Goal: Task Accomplishment & Management: Manage account settings

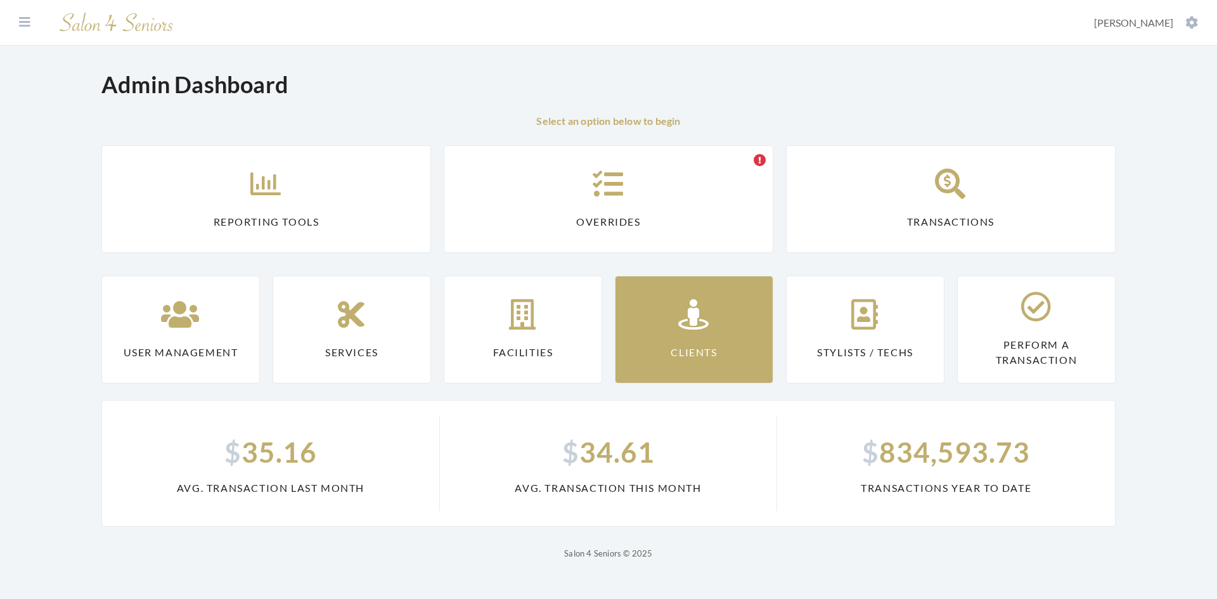
click at [690, 320] on icon at bounding box center [694, 314] width 32 height 30
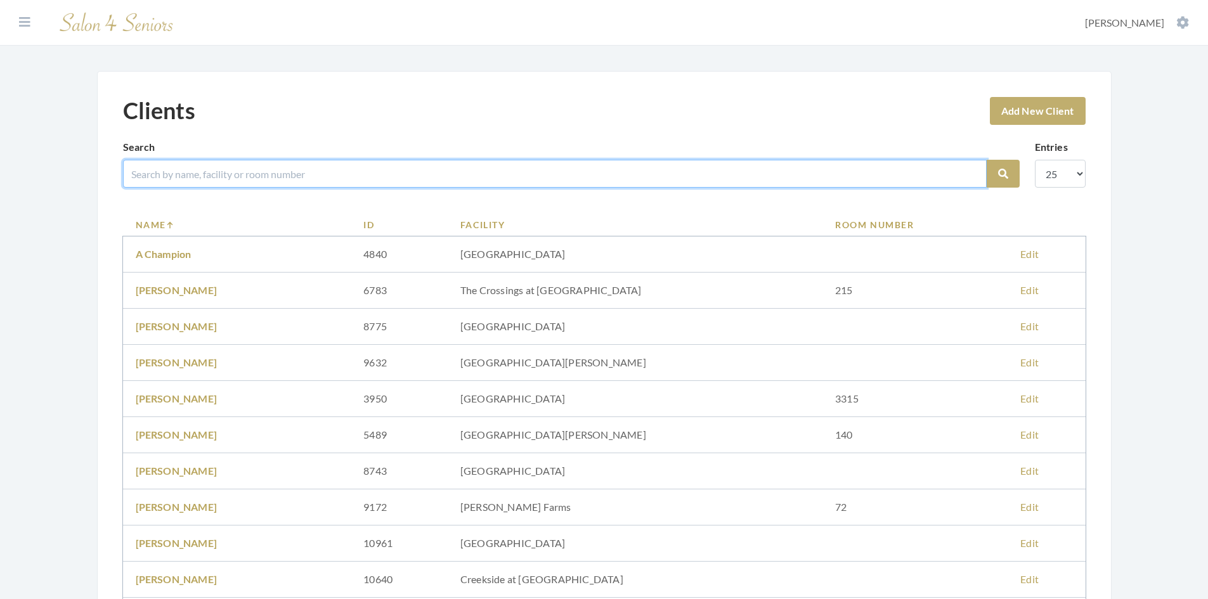
click at [261, 174] on input "search" at bounding box center [555, 174] width 864 height 28
type input "hodges"
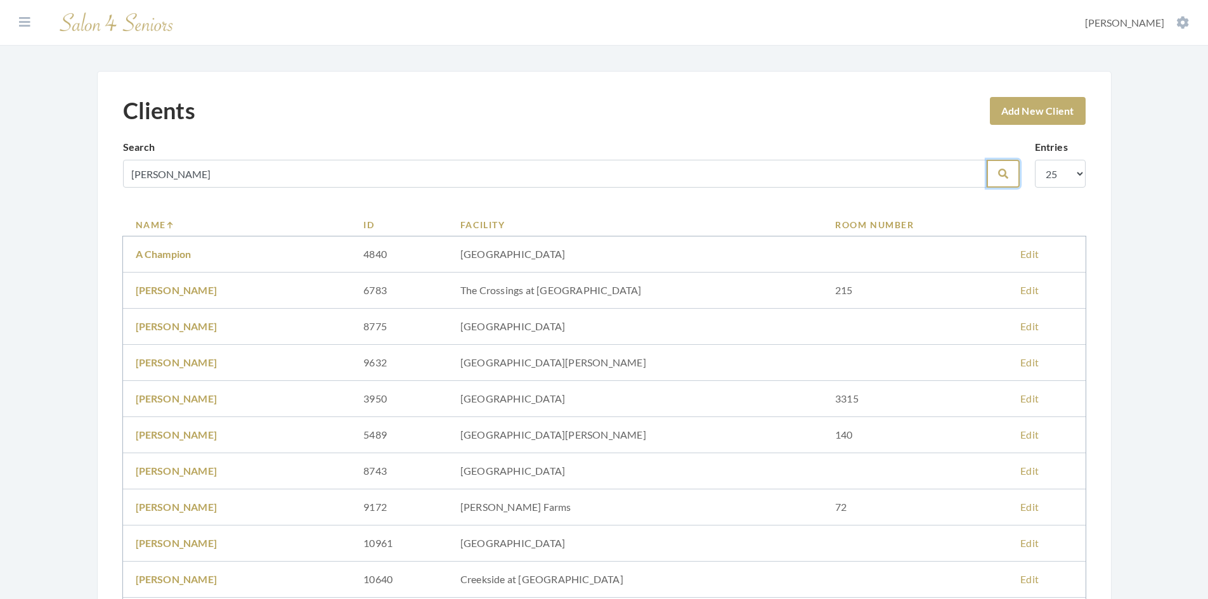
click at [1006, 177] on icon "submit" at bounding box center [1003, 174] width 10 height 10
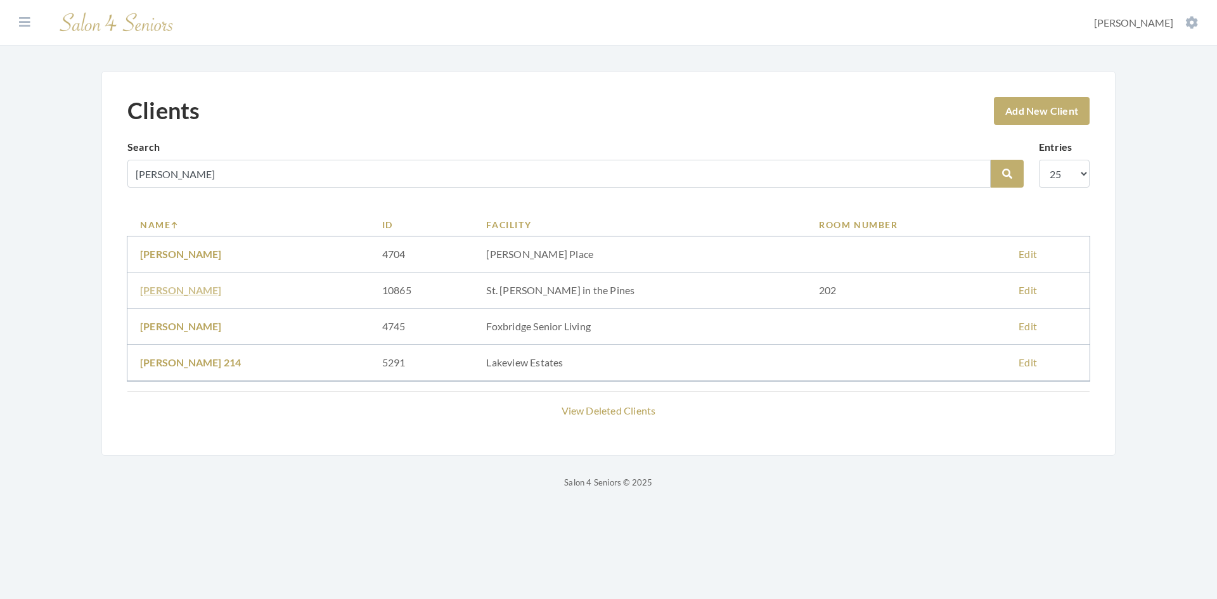
click at [207, 286] on link "CAROLEEN HODGES" at bounding box center [181, 290] width 82 height 12
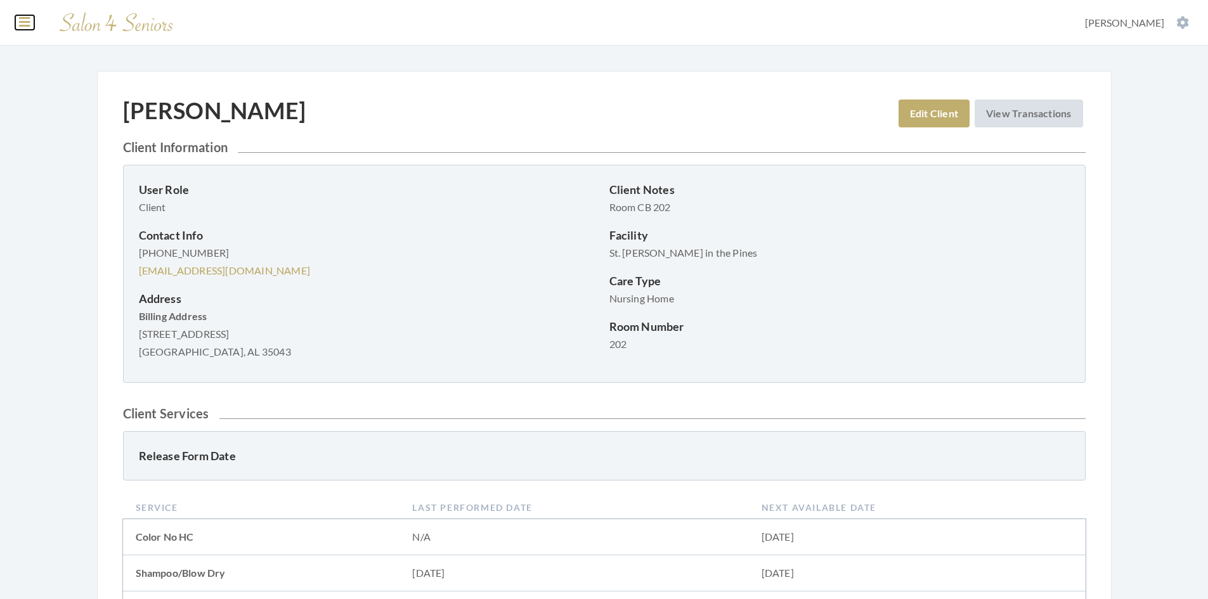
click at [29, 23] on icon at bounding box center [24, 22] width 11 height 13
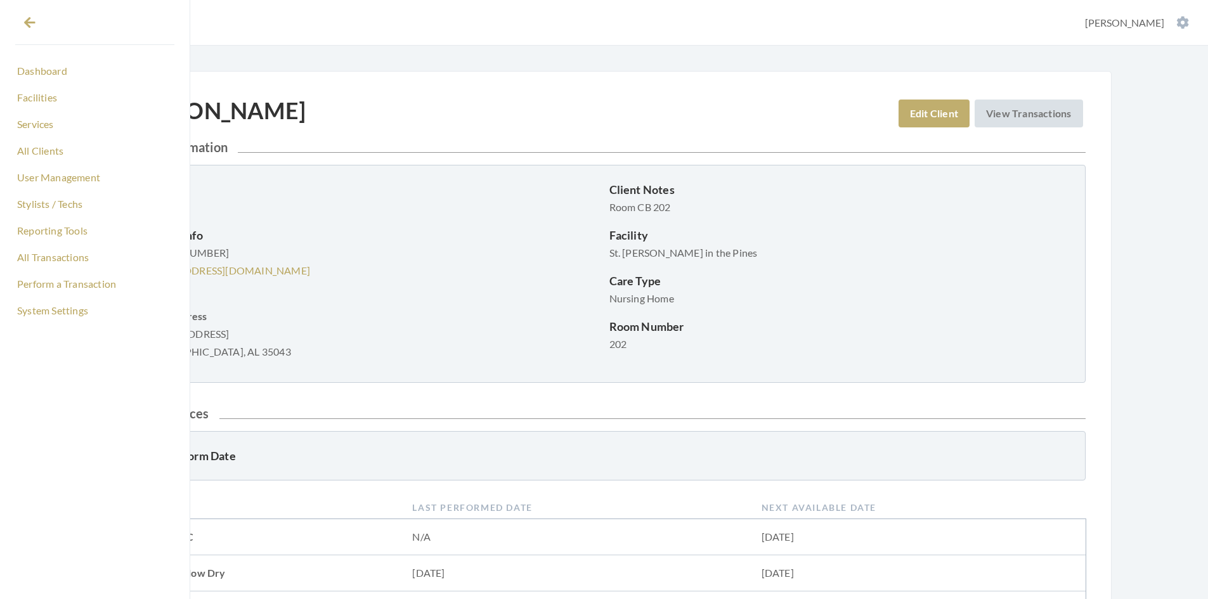
click at [412, 86] on div "[PERSON_NAME] Edit Client View Transactions Client Information User Role Client…" at bounding box center [604, 379] width 1015 height 616
click at [32, 150] on link "All Clients" at bounding box center [94, 151] width 159 height 22
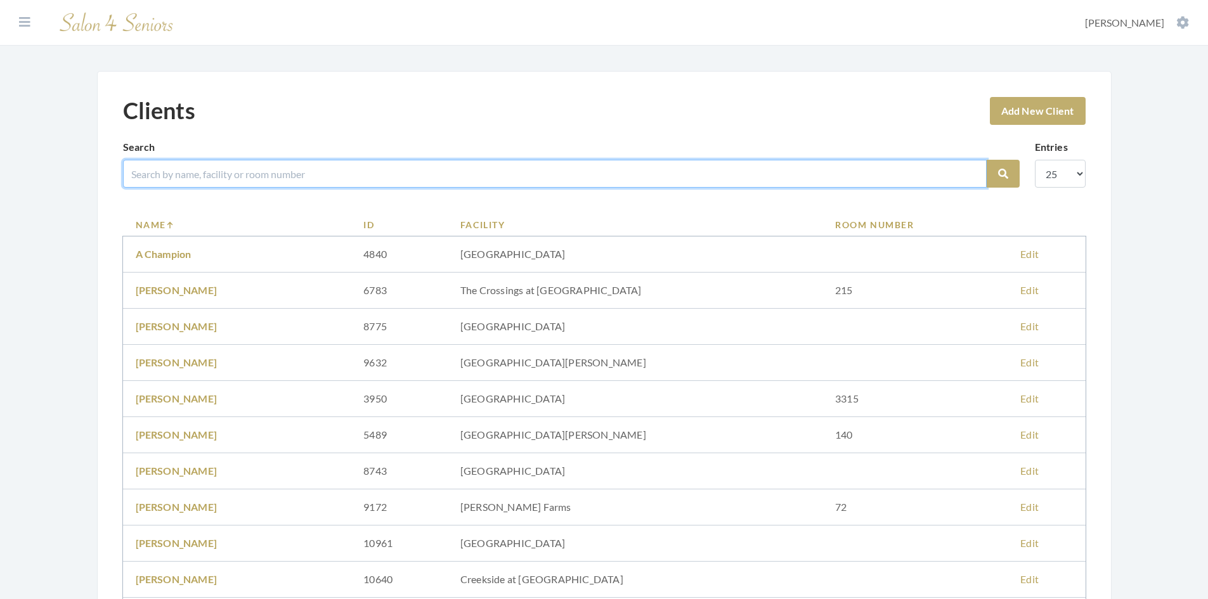
click at [166, 169] on input "search" at bounding box center [555, 174] width 864 height 28
type input "kimbrell"
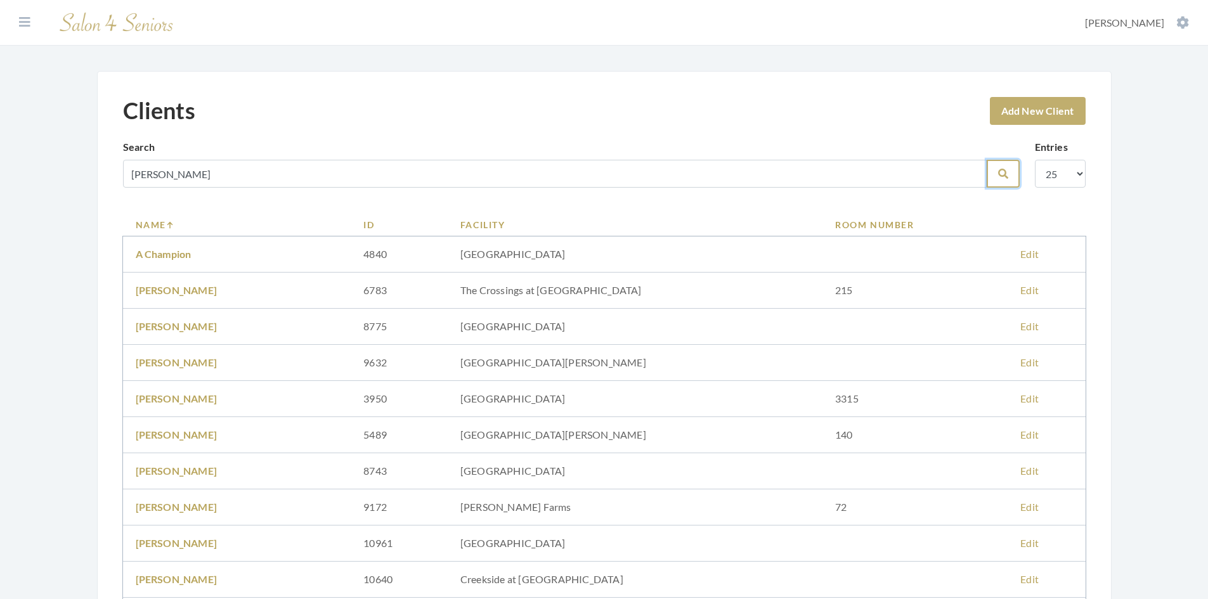
click at [995, 165] on button "Search" at bounding box center [1003, 174] width 33 height 28
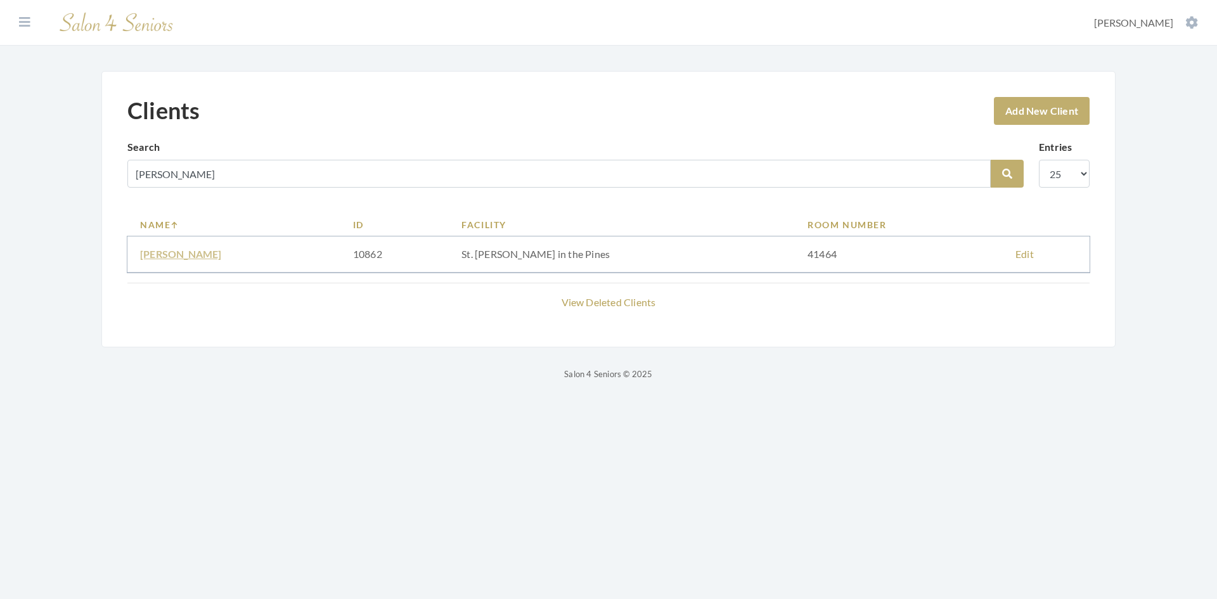
click at [208, 257] on link "LOUISE KIMBRELL" at bounding box center [181, 254] width 82 height 12
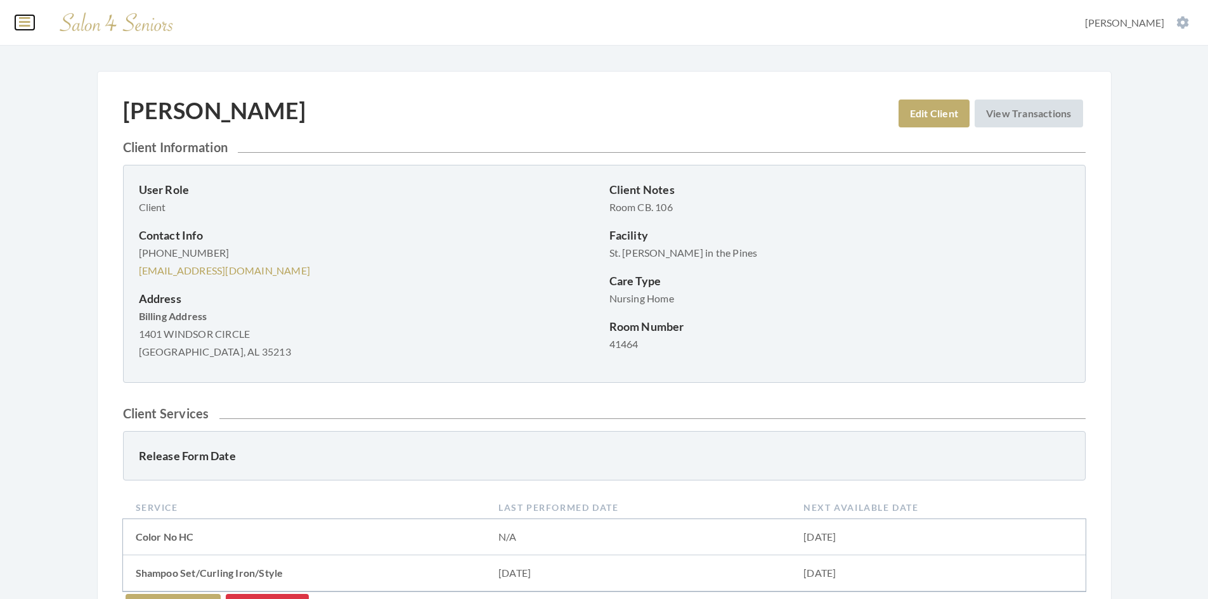
click at [20, 22] on icon at bounding box center [24, 22] width 11 height 13
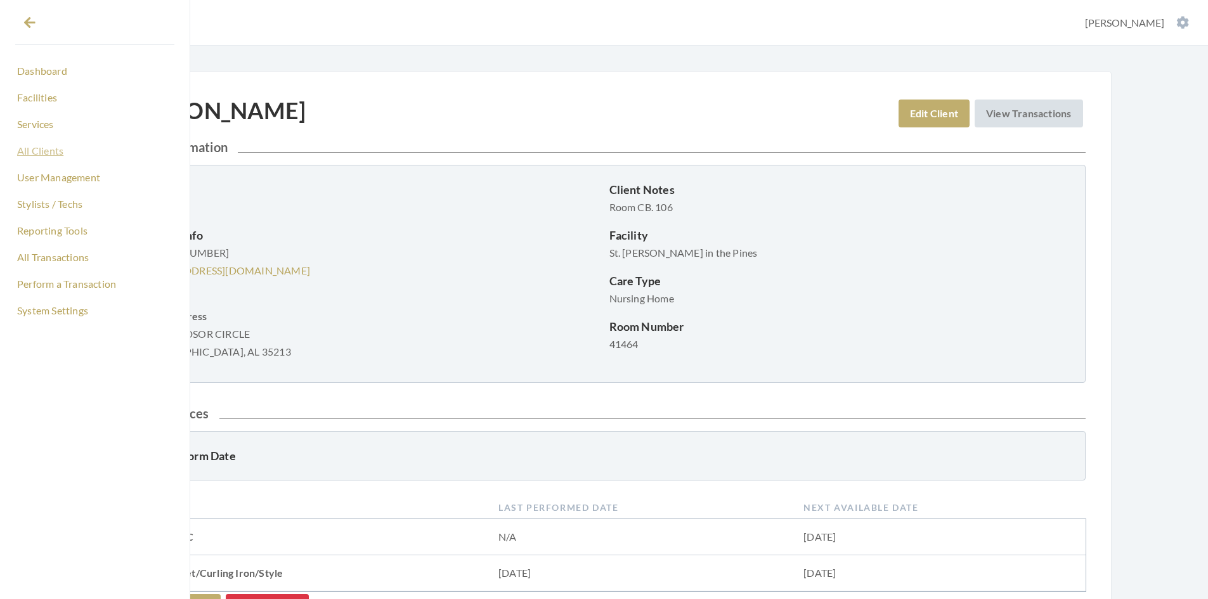
click at [47, 148] on link "All Clients" at bounding box center [94, 151] width 159 height 22
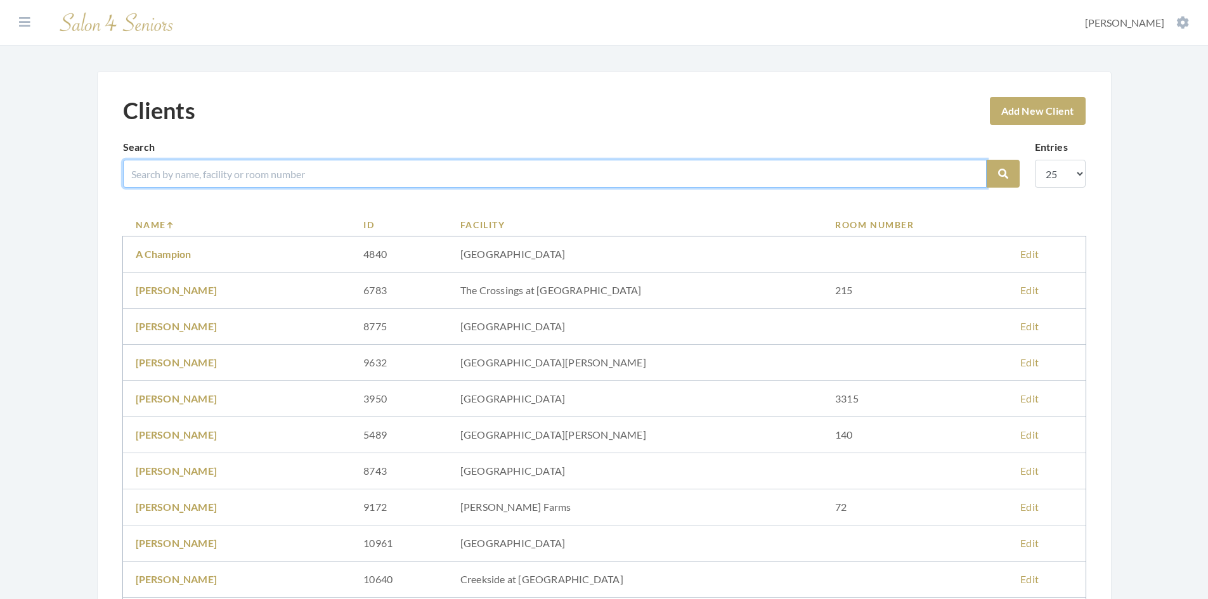
click at [160, 176] on input "search" at bounding box center [555, 174] width 864 height 28
type input "dabb"
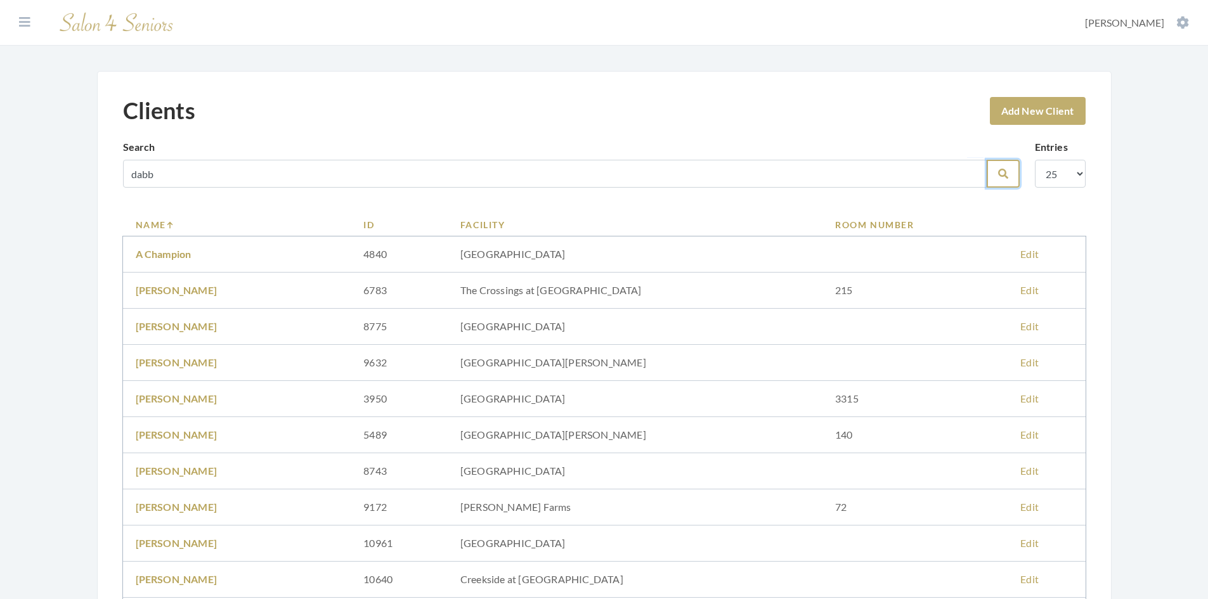
click at [1007, 179] on button "Search" at bounding box center [1003, 174] width 33 height 28
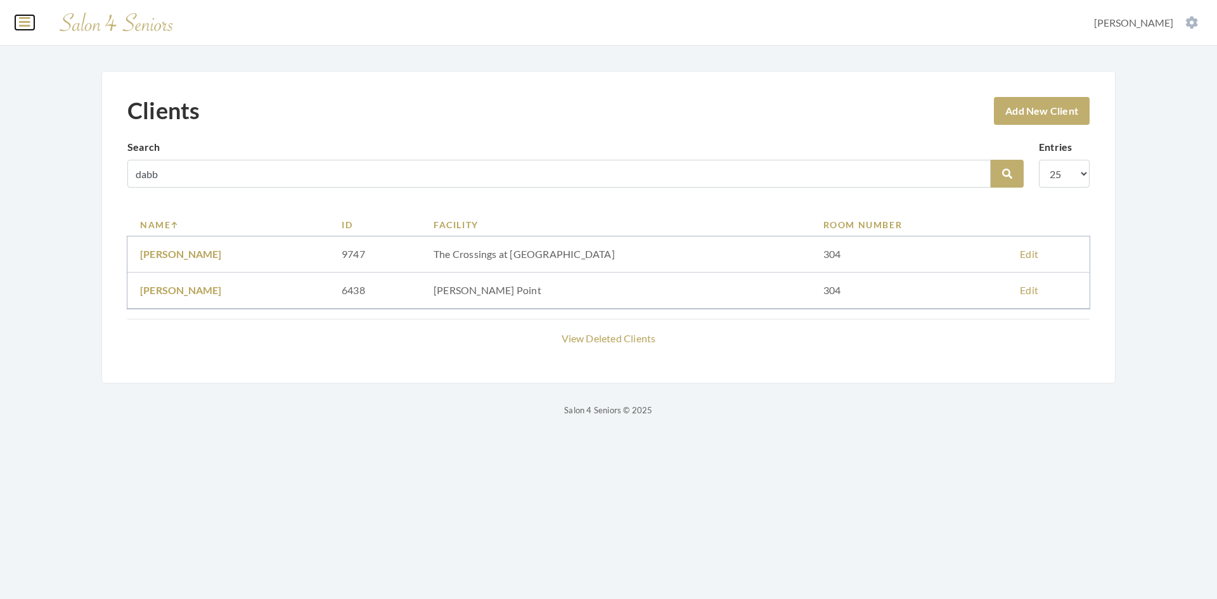
click at [24, 27] on icon at bounding box center [24, 22] width 11 height 13
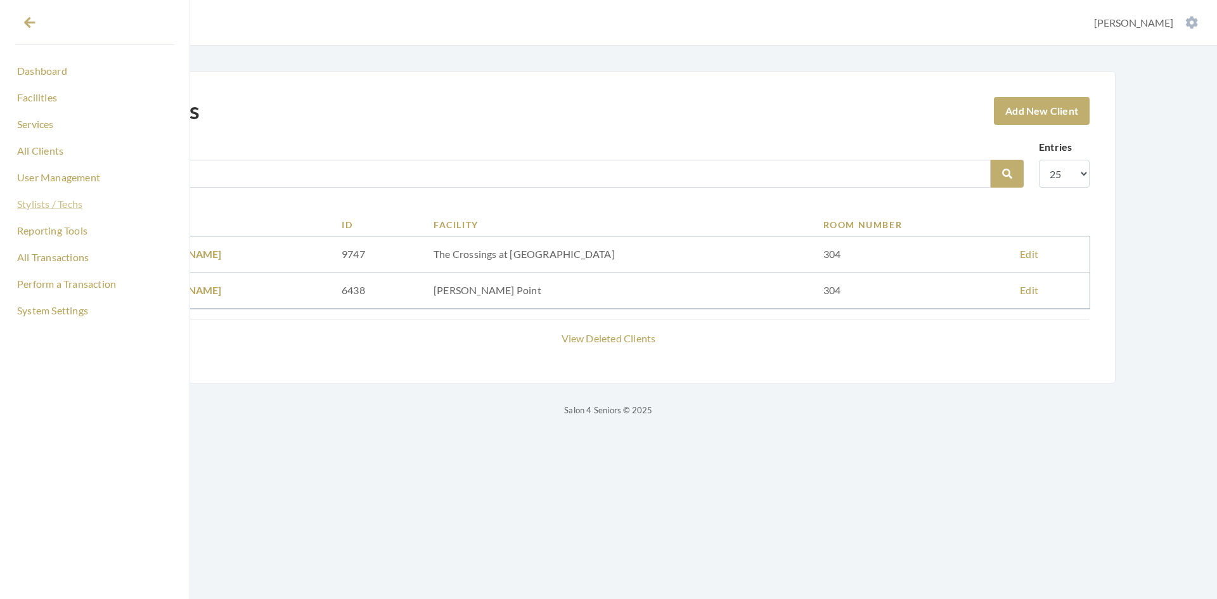
click at [41, 208] on link "Stylists / Techs" at bounding box center [94, 204] width 159 height 22
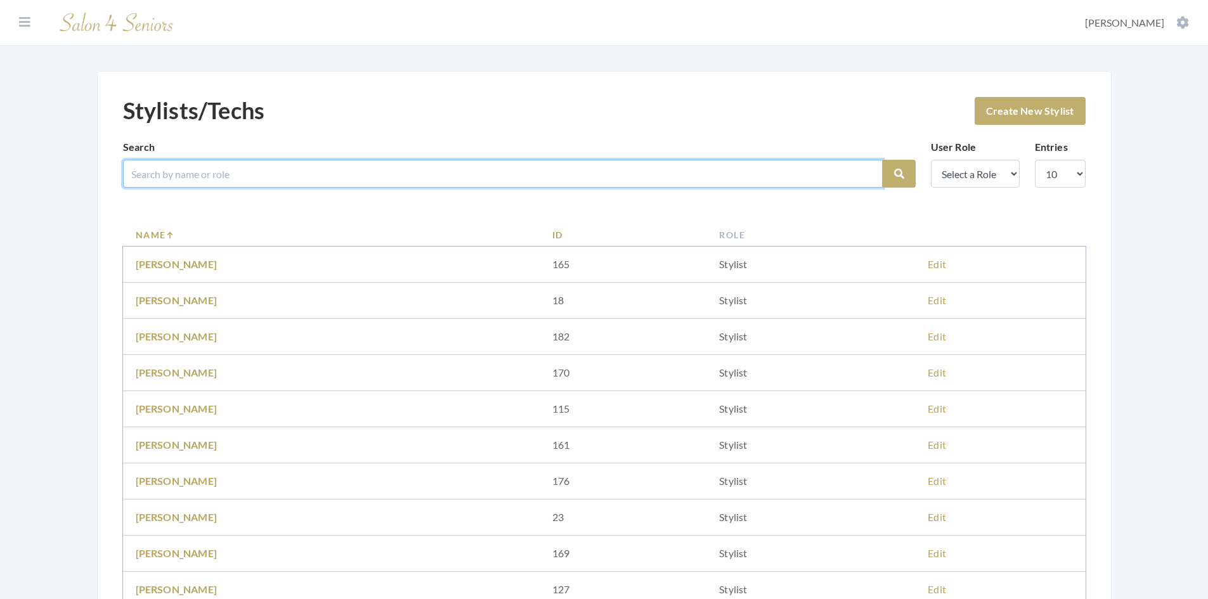
click at [152, 173] on input "search" at bounding box center [503, 174] width 760 height 28
type input "e"
click at [17, 21] on button at bounding box center [24, 22] width 19 height 14
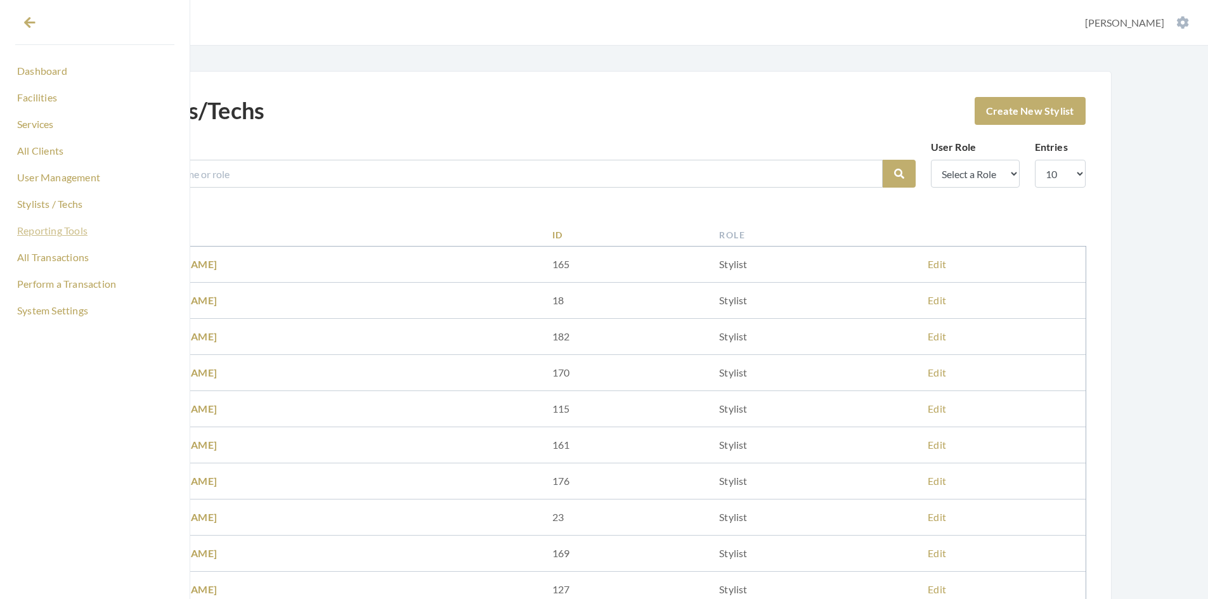
click at [73, 231] on link "Reporting Tools" at bounding box center [94, 231] width 159 height 22
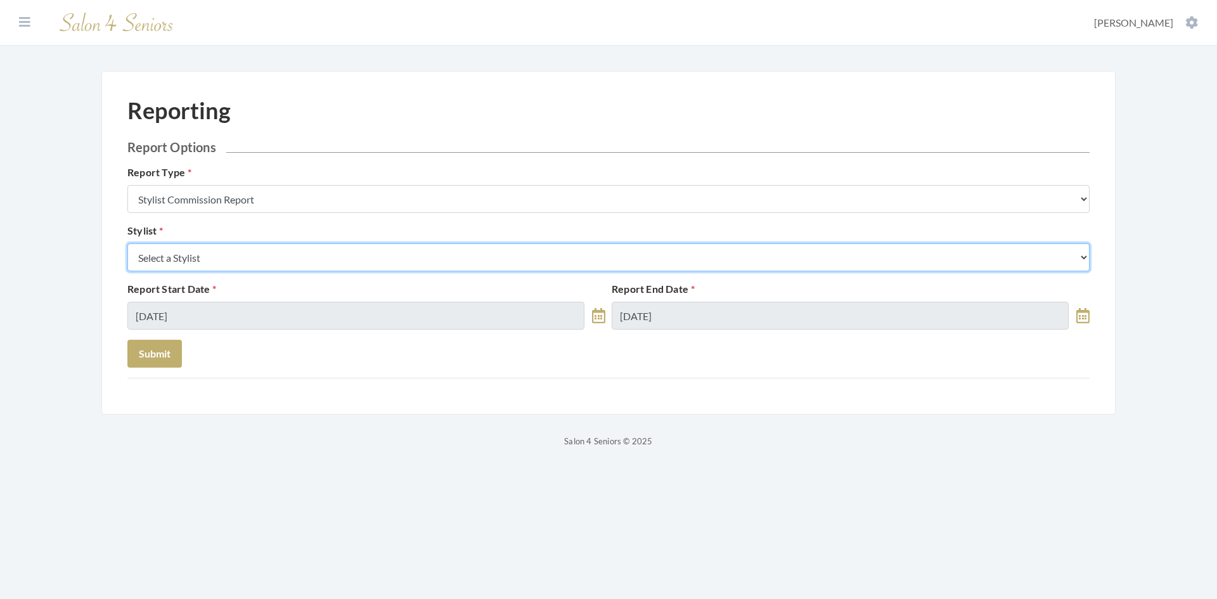
click at [290, 252] on select "Select a Stylist Alaina Krumm Alisha Teasley Anna White Ashley Venable Cassie B…" at bounding box center [608, 257] width 963 height 28
select select "18"
click at [127, 243] on select "Select a Stylist Alaina Krumm Alisha Teasley Anna White Ashley Venable Cassie B…" at bounding box center [608, 257] width 963 height 28
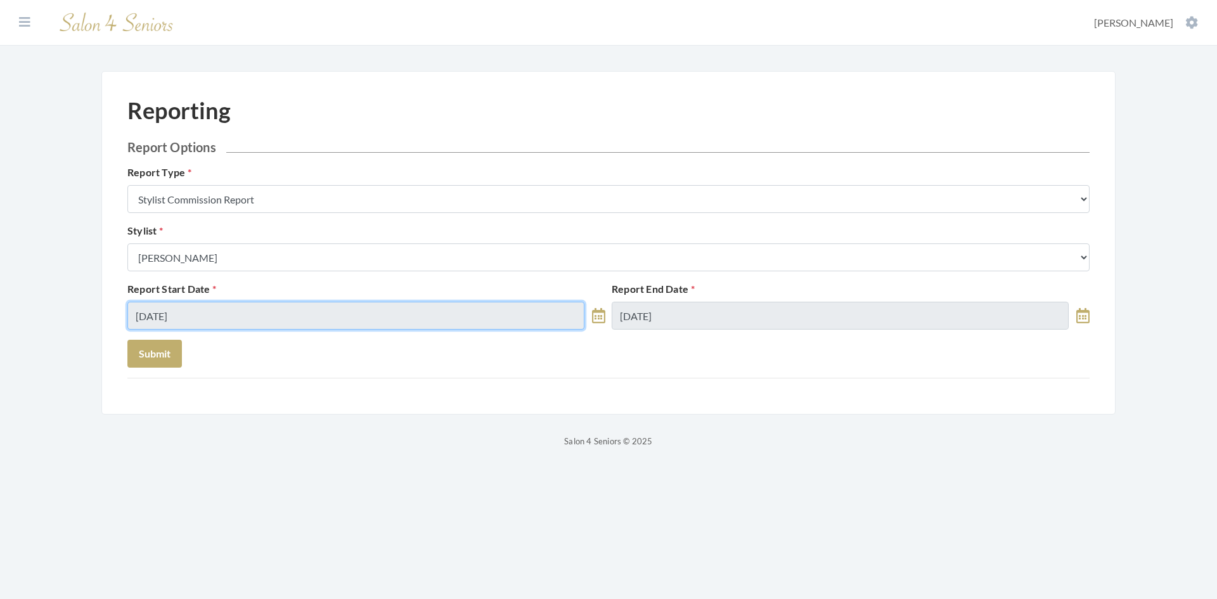
click at [235, 311] on input "10/03/2025" at bounding box center [355, 316] width 457 height 28
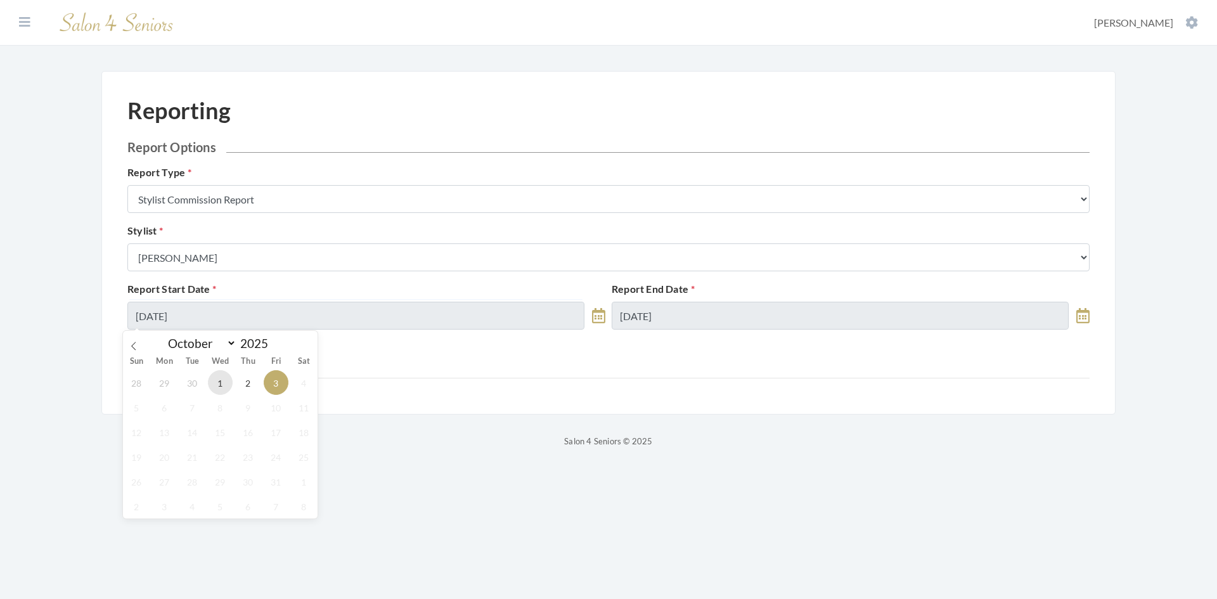
click at [214, 384] on span "1" at bounding box center [220, 382] width 25 height 25
type input "10/01/2025"
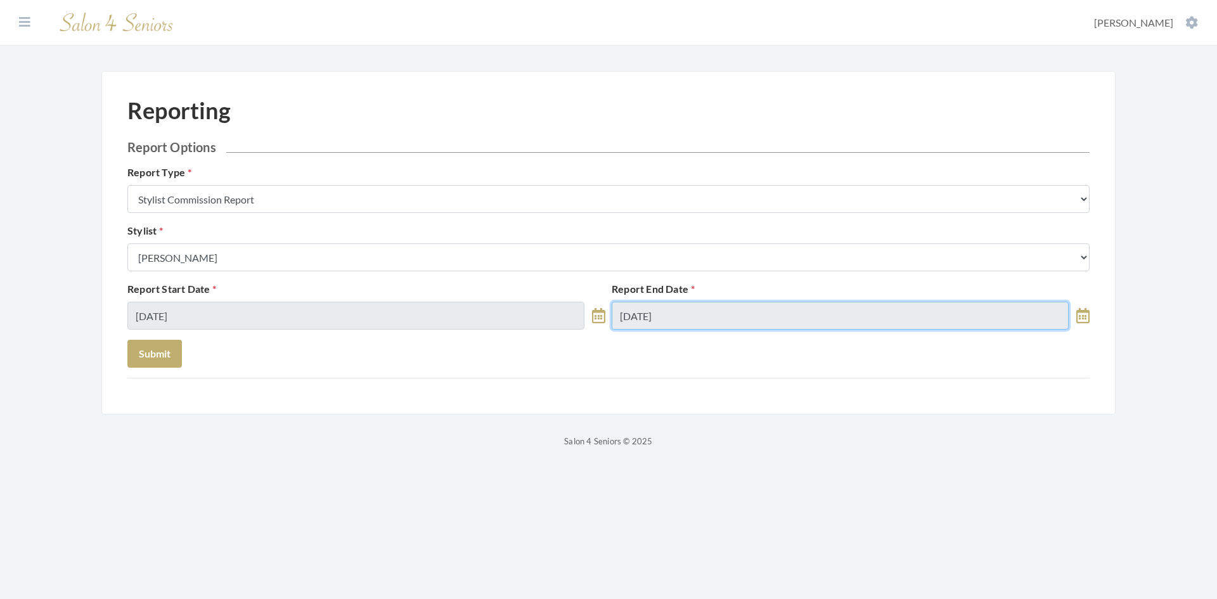
click at [706, 309] on input "10/03/2025" at bounding box center [840, 316] width 457 height 28
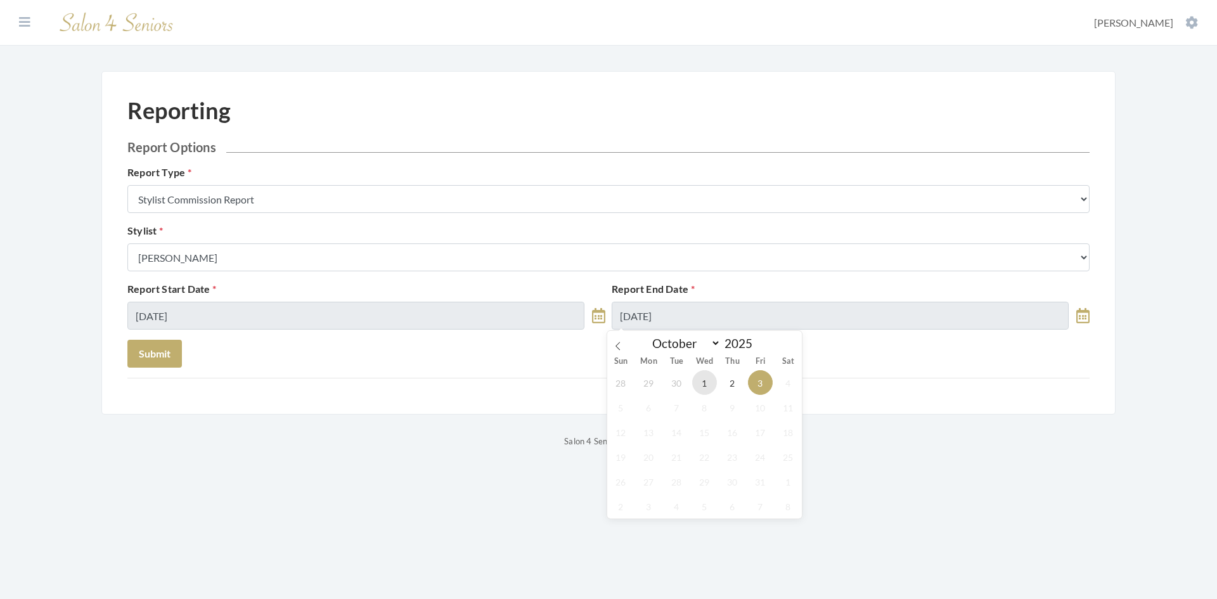
click at [701, 377] on span "1" at bounding box center [704, 382] width 25 height 25
type input "10/01/2025"
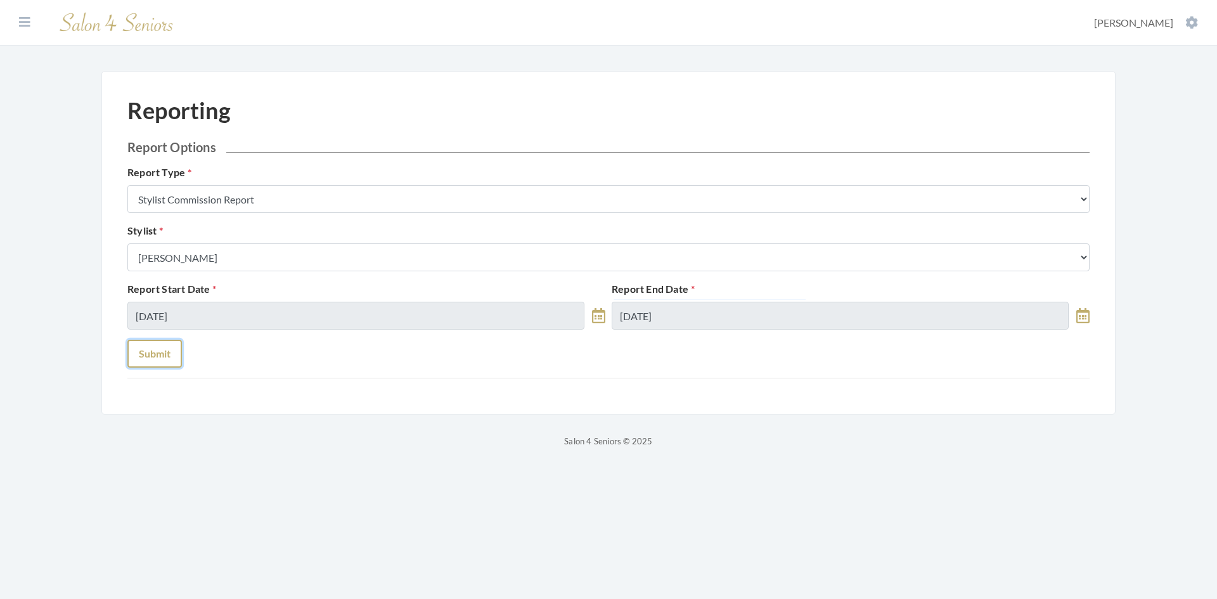
click at [166, 353] on button "Submit" at bounding box center [154, 354] width 55 height 28
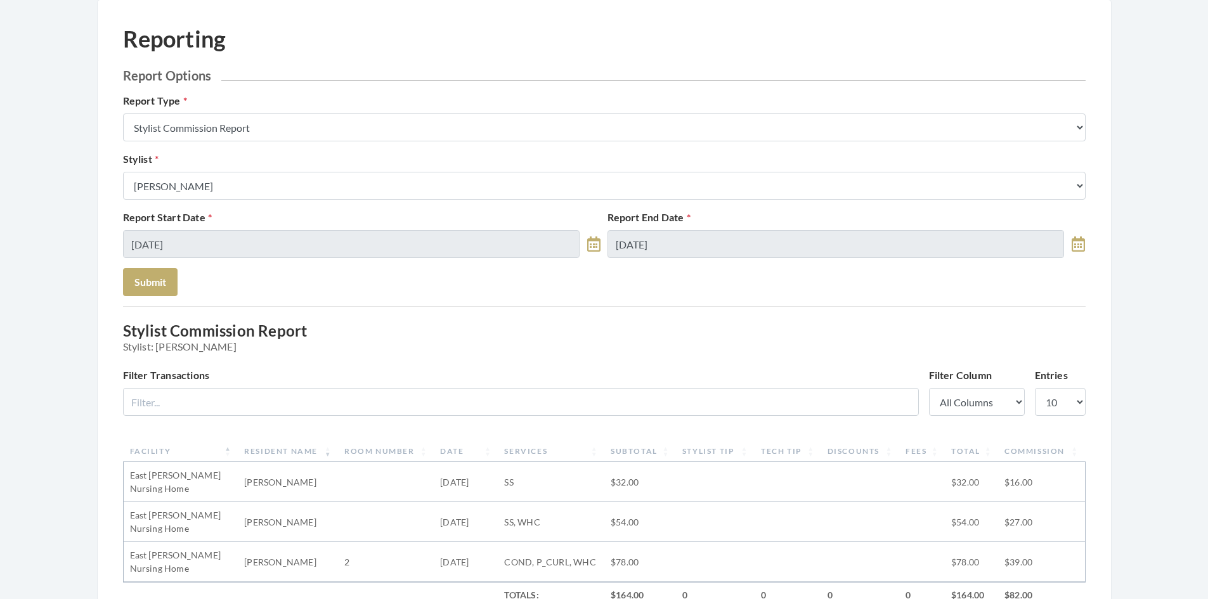
scroll to position [63, 0]
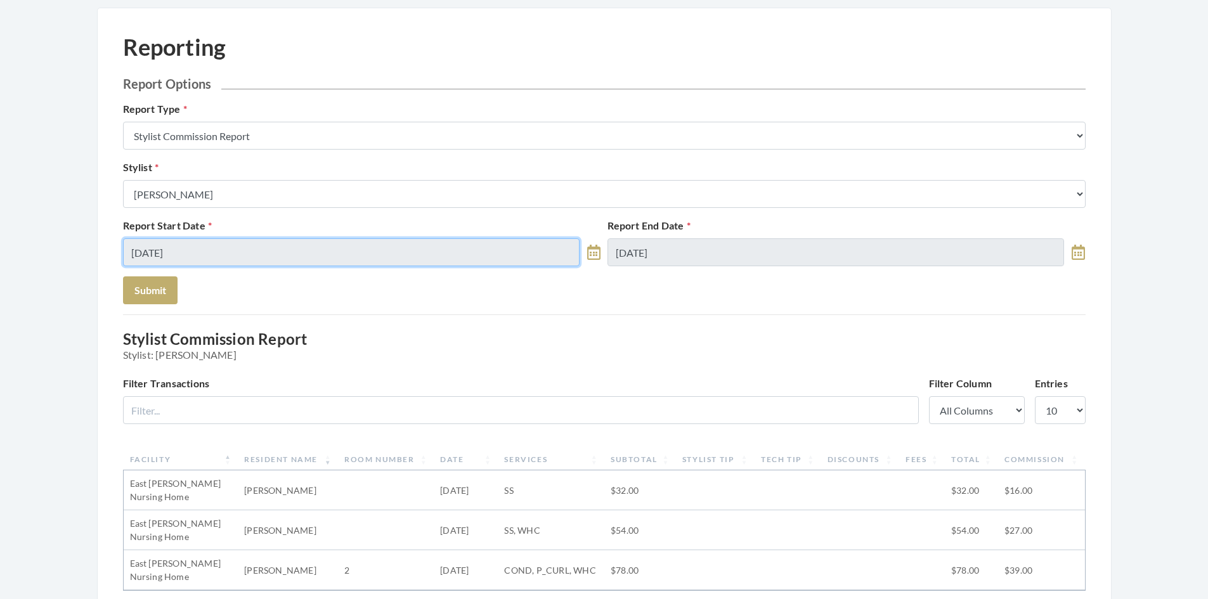
click at [282, 254] on input "[DATE]" at bounding box center [351, 252] width 457 height 28
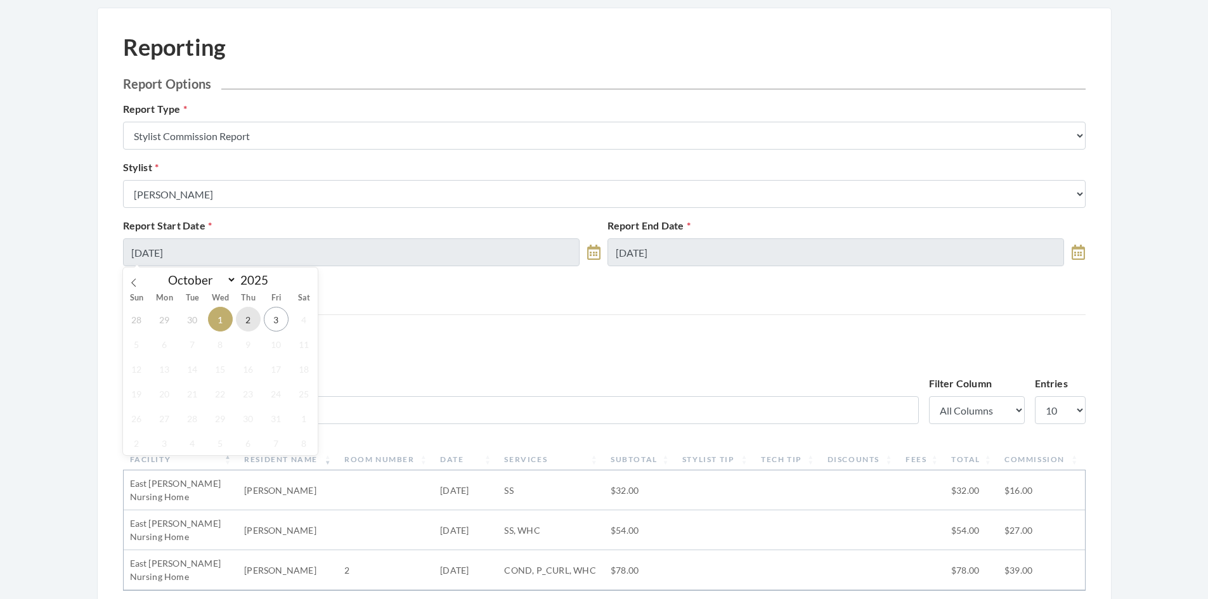
click at [251, 321] on span "2" at bounding box center [248, 319] width 25 height 25
type input "[DATE]"
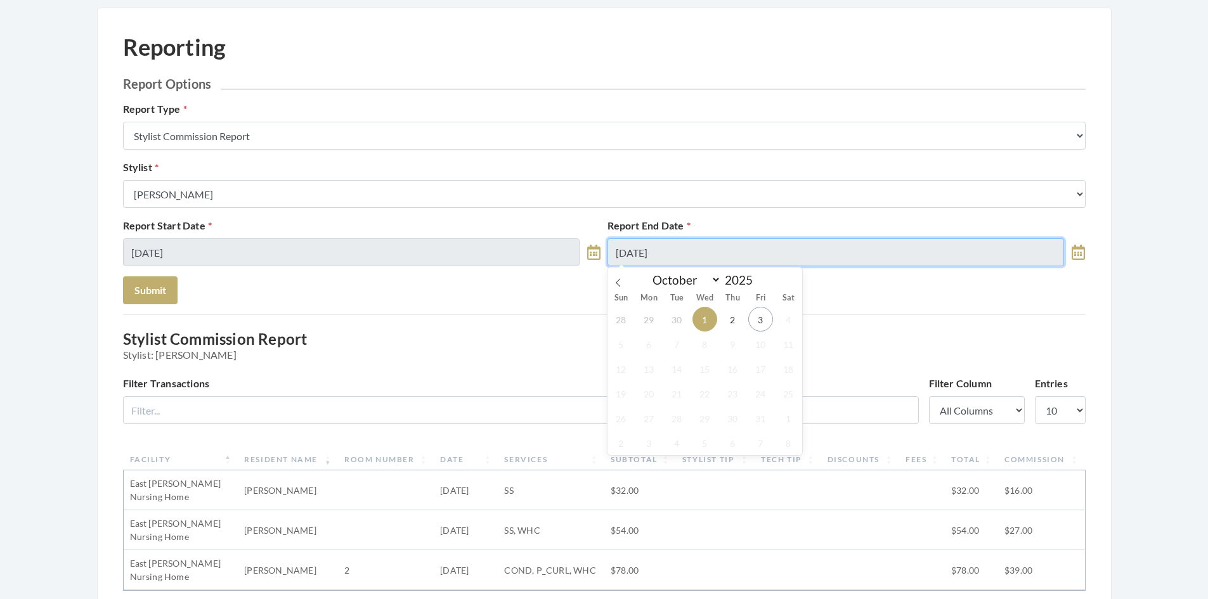
click at [684, 257] on input "10/01/2025" at bounding box center [835, 252] width 457 height 28
click at [730, 320] on span "2" at bounding box center [732, 319] width 25 height 25
type input "10/02/2025"
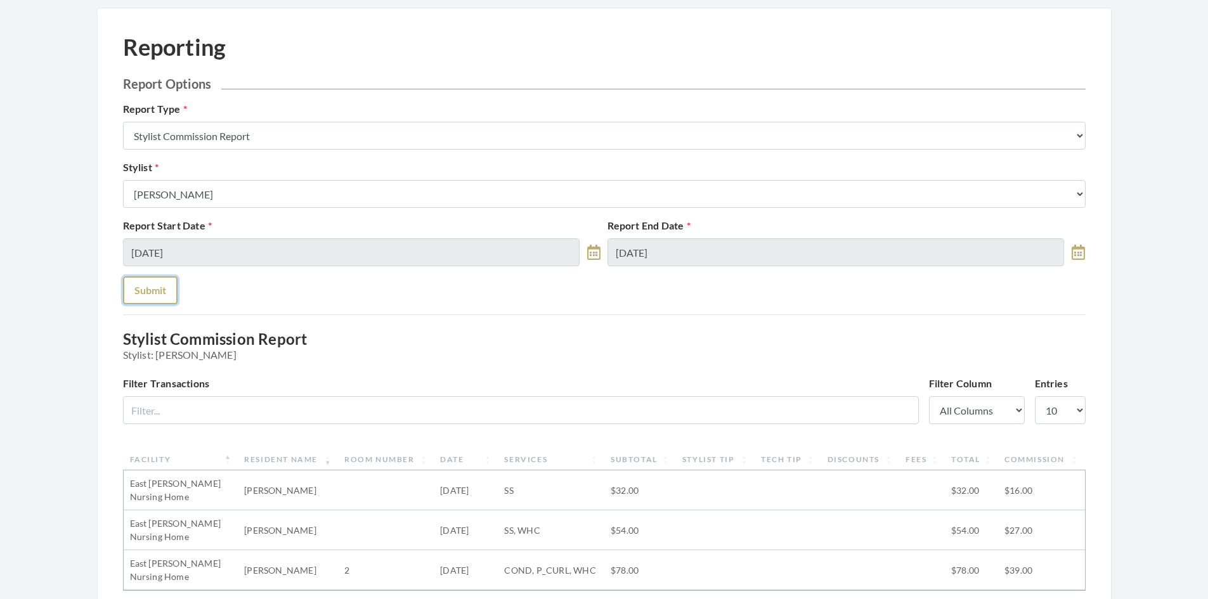
click at [164, 290] on button "Submit" at bounding box center [150, 290] width 55 height 28
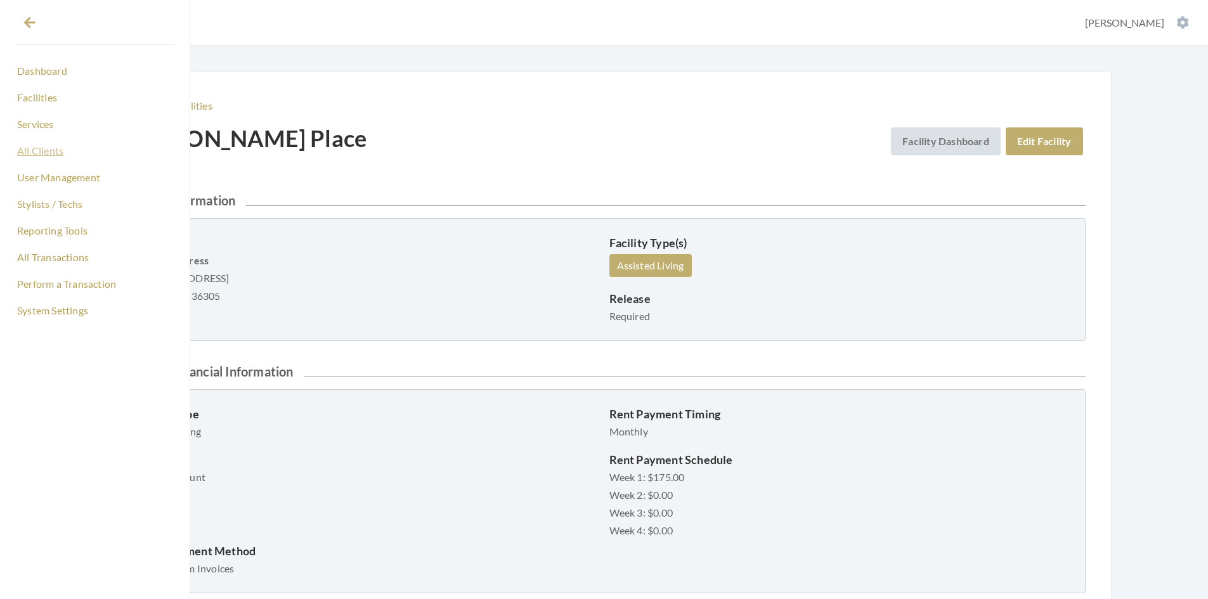
click at [55, 150] on link "All Clients" at bounding box center [94, 151] width 159 height 22
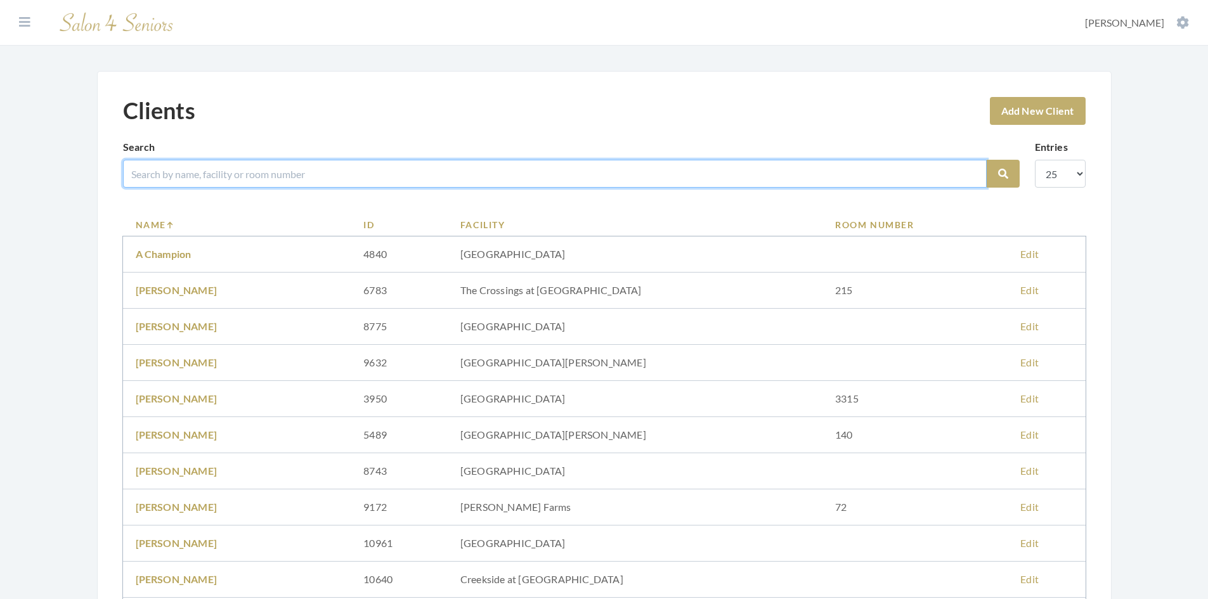
click at [185, 169] on input "search" at bounding box center [555, 174] width 864 height 28
type input "dabb"
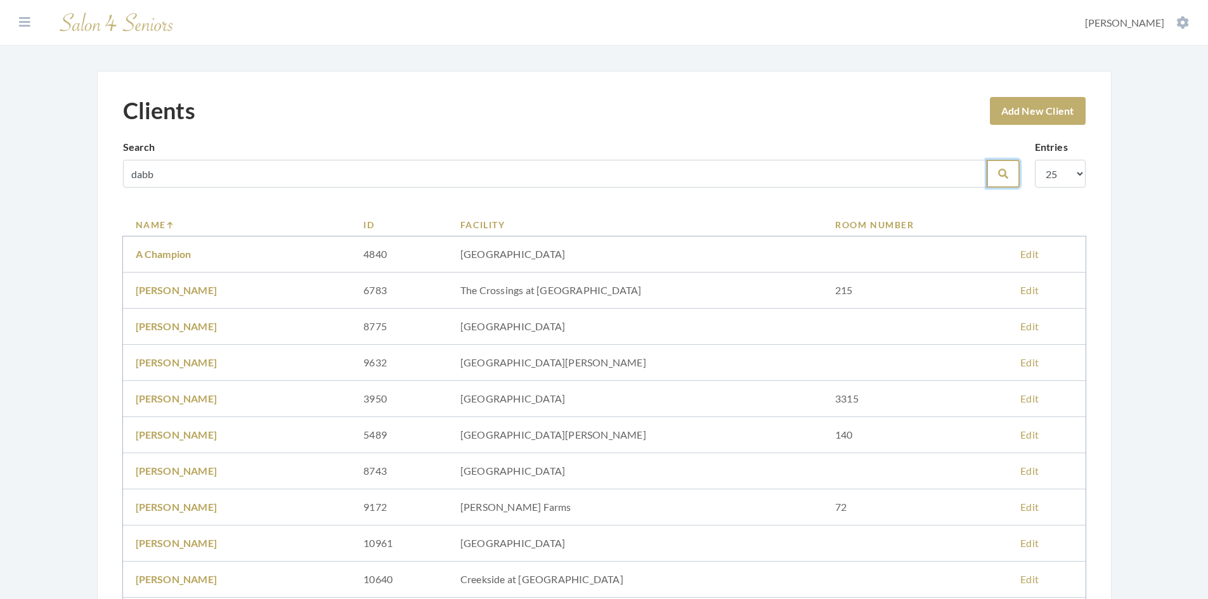
click at [995, 176] on button "Search" at bounding box center [1003, 174] width 33 height 28
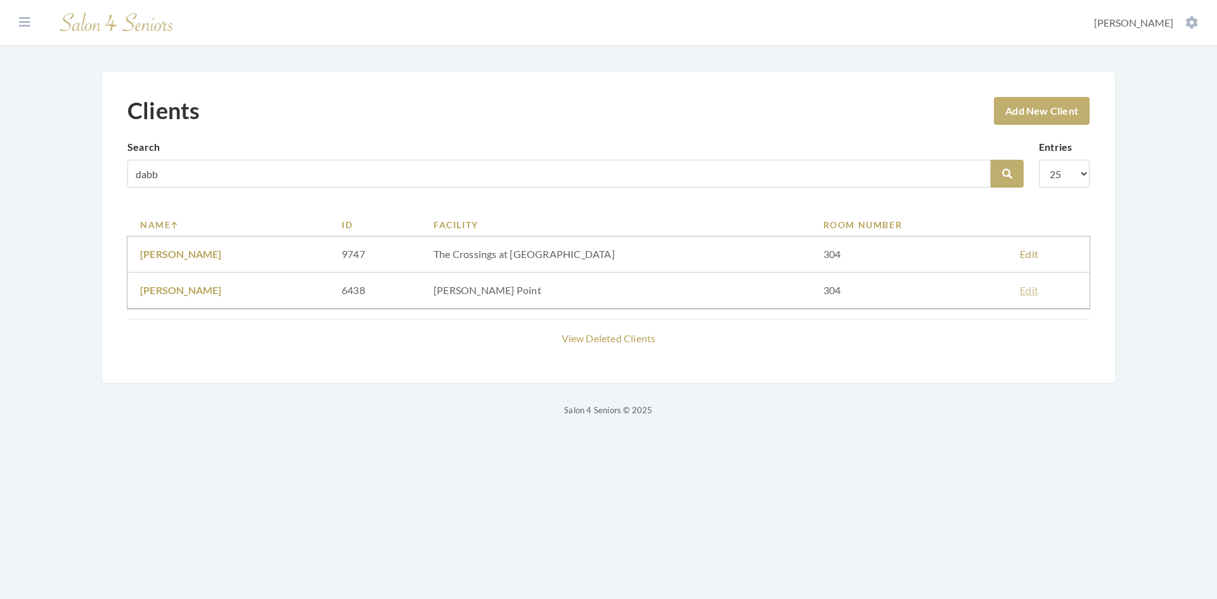
click at [1020, 289] on link "Edit" at bounding box center [1029, 290] width 18 height 12
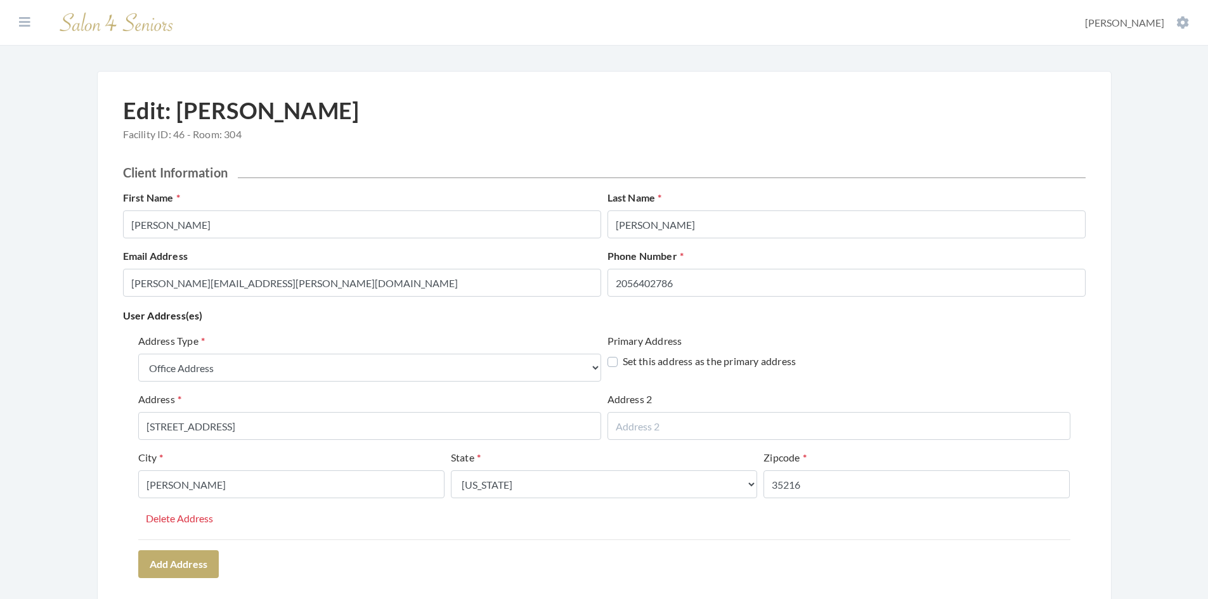
select select "office"
select select "al"
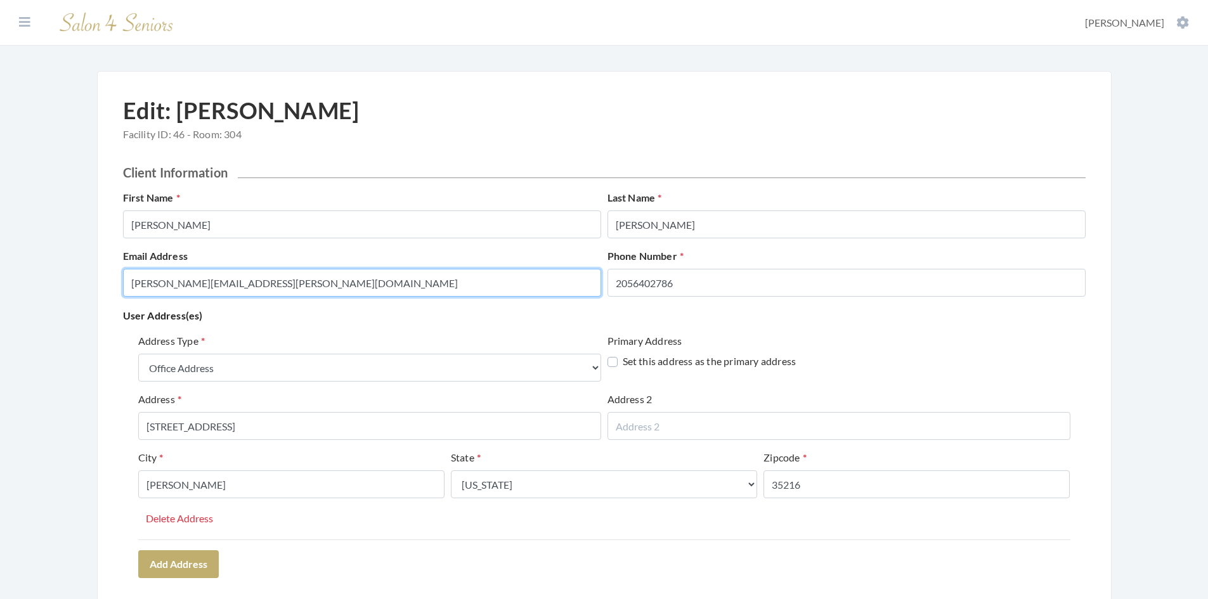
drag, startPoint x: 379, startPoint y: 283, endPoint x: 98, endPoint y: 304, distance: 282.3
paste input "deangelish@aol.com"
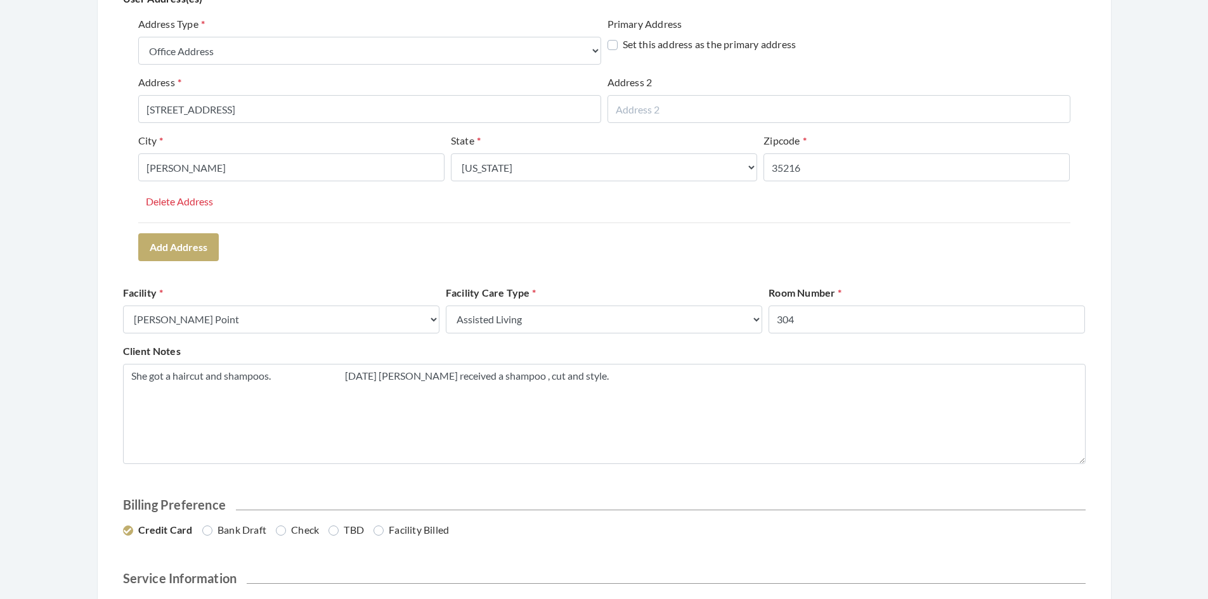
scroll to position [380, 0]
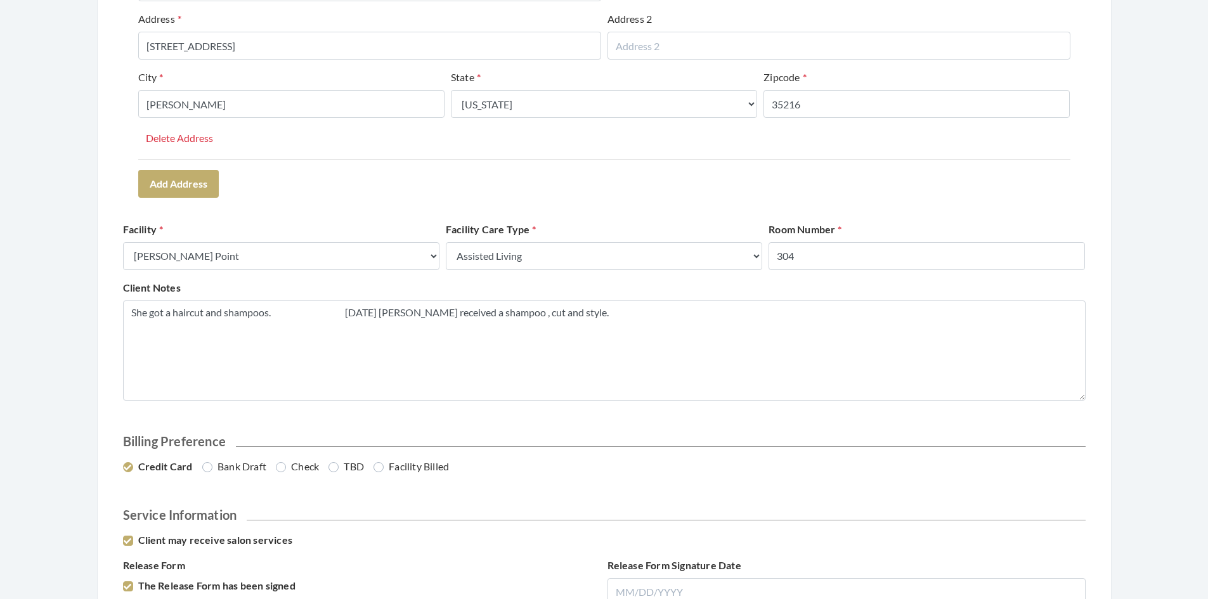
type input "deangelish@aol.com"
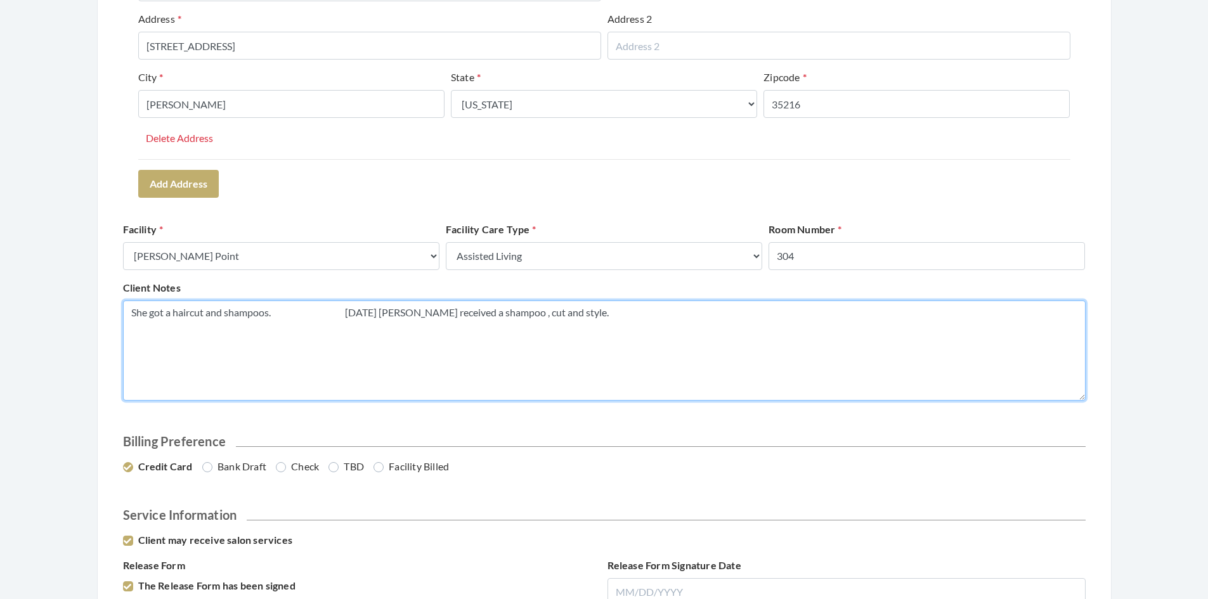
drag, startPoint x: 581, startPoint y: 313, endPoint x: 127, endPoint y: 311, distance: 454.0
click at [127, 311] on textarea "She got a haircut and shampoos. 9/13/23 Shannon received a shampoo , cut and st…" at bounding box center [604, 351] width 963 height 100
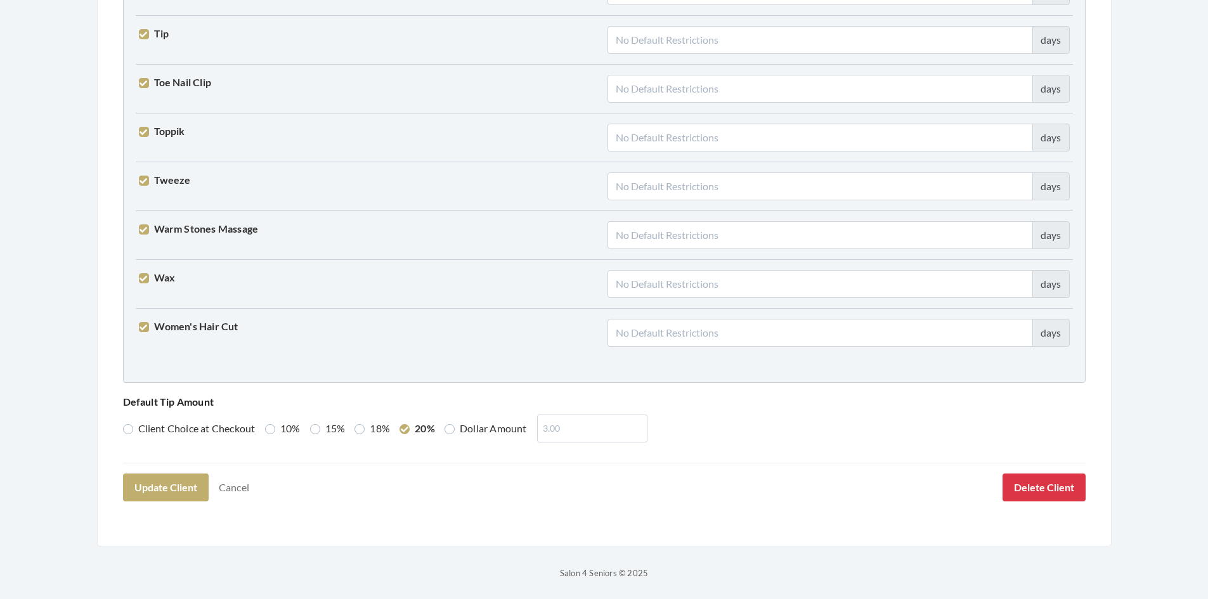
scroll to position [3123, 0]
click at [172, 485] on button "Update Client" at bounding box center [166, 487] width 86 height 28
